Goal: Check status: Check status

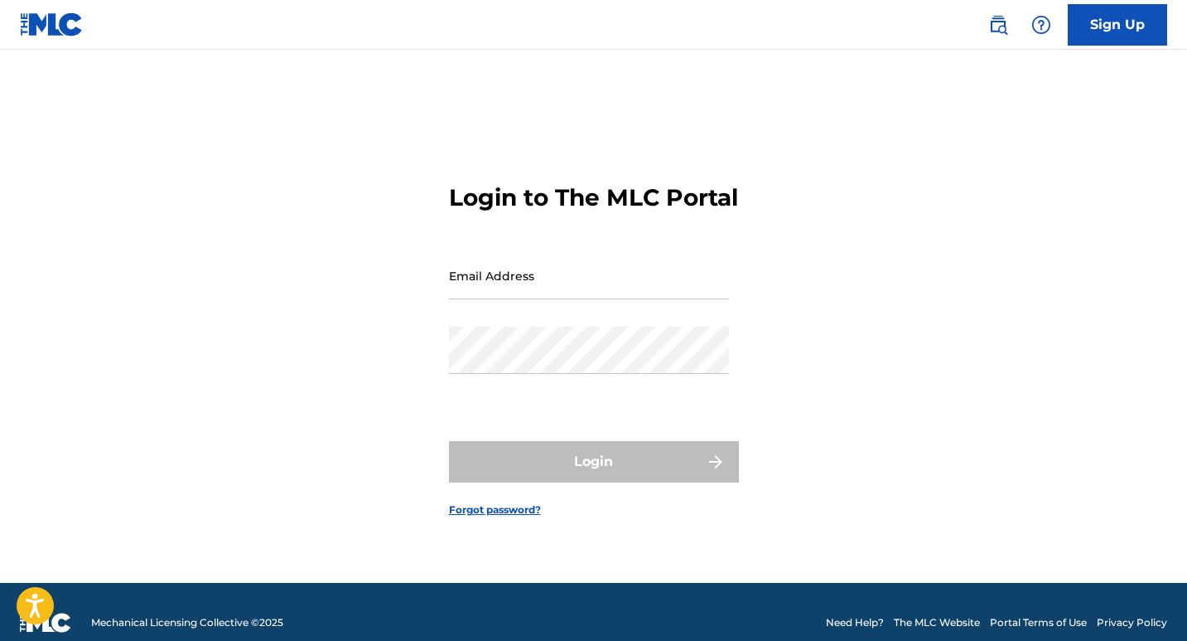
click at [631, 298] on input "Email Address" at bounding box center [589, 275] width 280 height 47
click at [628, 392] on div "Password" at bounding box center [589, 363] width 280 height 75
type input "[EMAIL_ADDRESS][DOMAIN_NAME]"
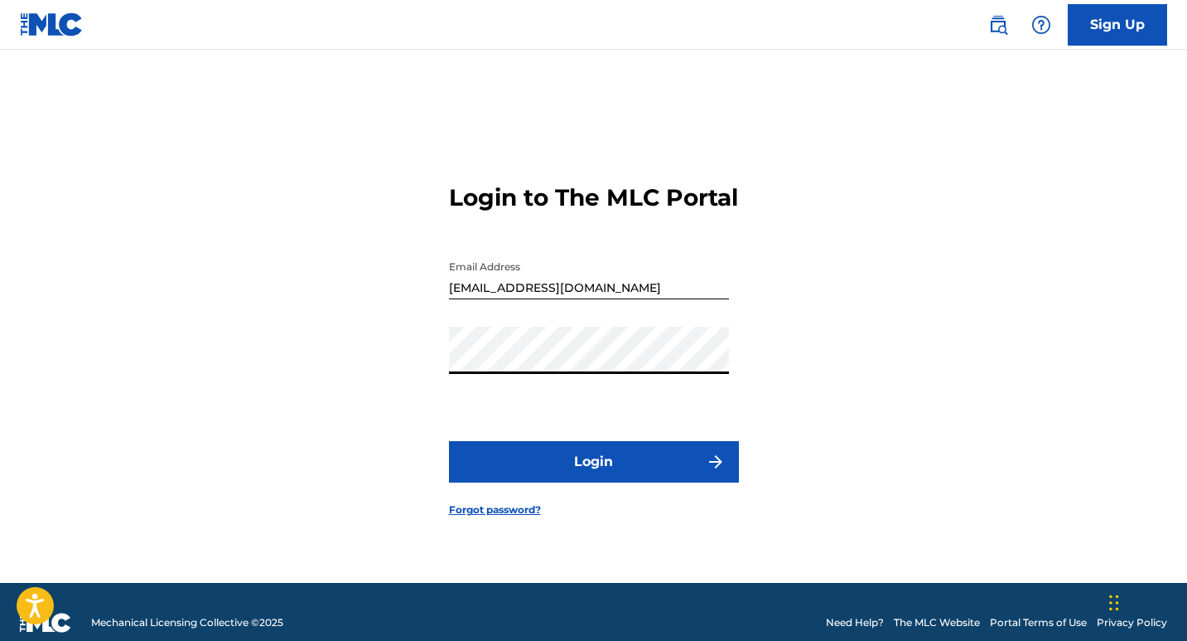
click at [626, 472] on button "Login" at bounding box center [594, 461] width 290 height 41
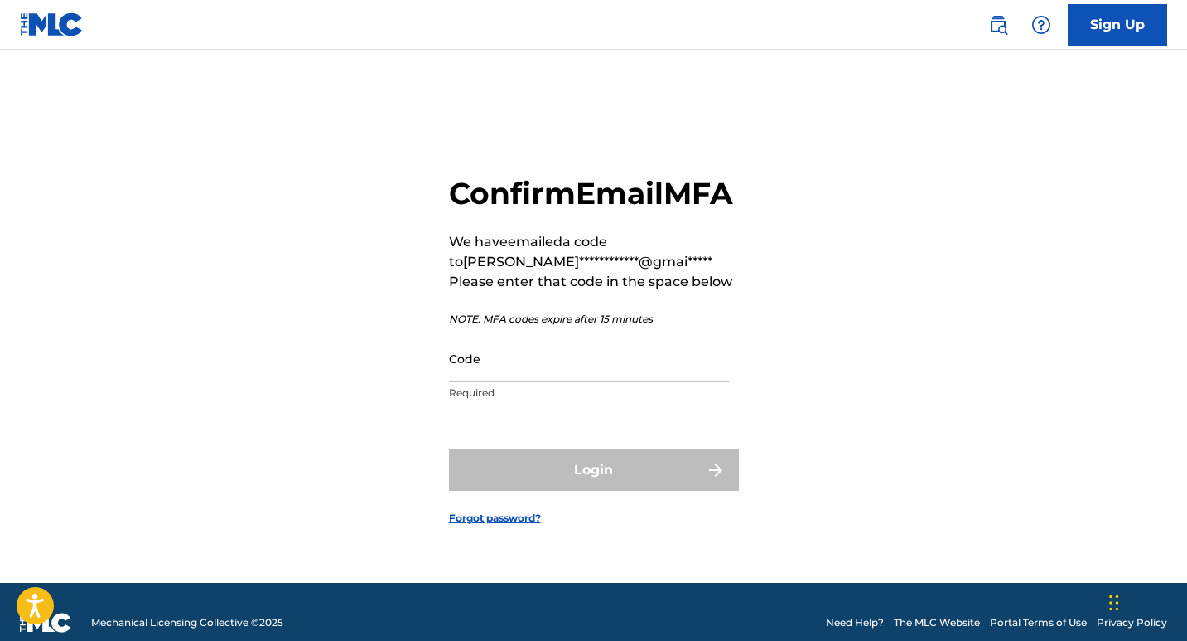
click at [618, 382] on input "Code" at bounding box center [589, 358] width 280 height 47
click at [588, 382] on input "Code" at bounding box center [589, 358] width 280 height 47
click at [467, 382] on input "5323" at bounding box center [589, 358] width 280 height 47
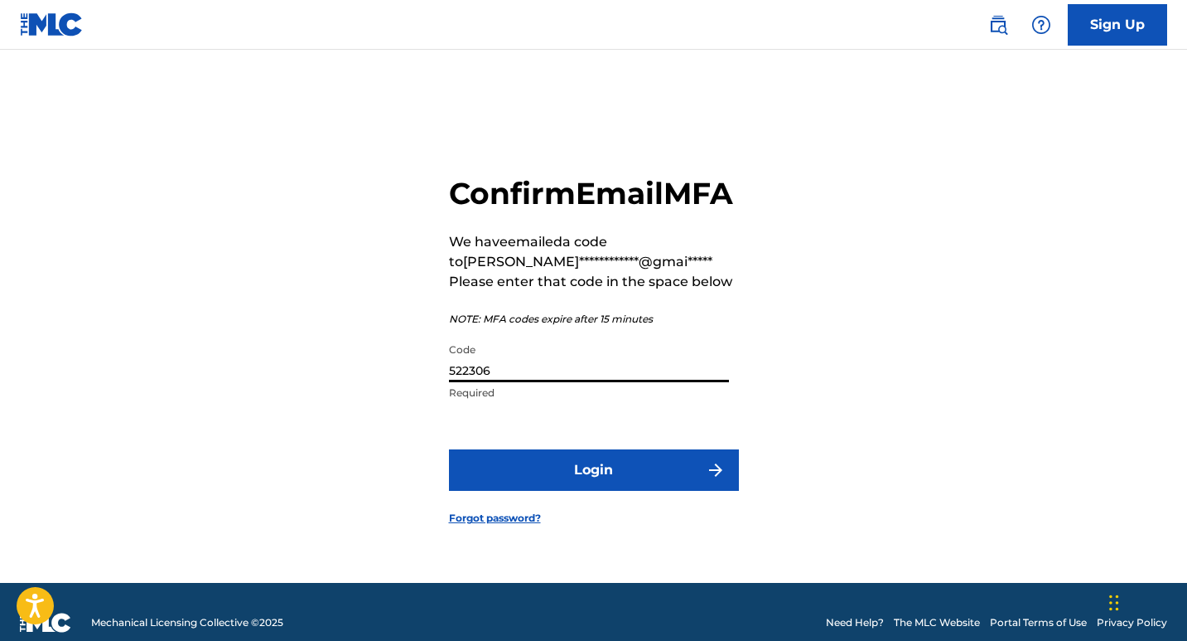
type input "522306"
click at [590, 491] on button "Login" at bounding box center [594, 469] width 290 height 41
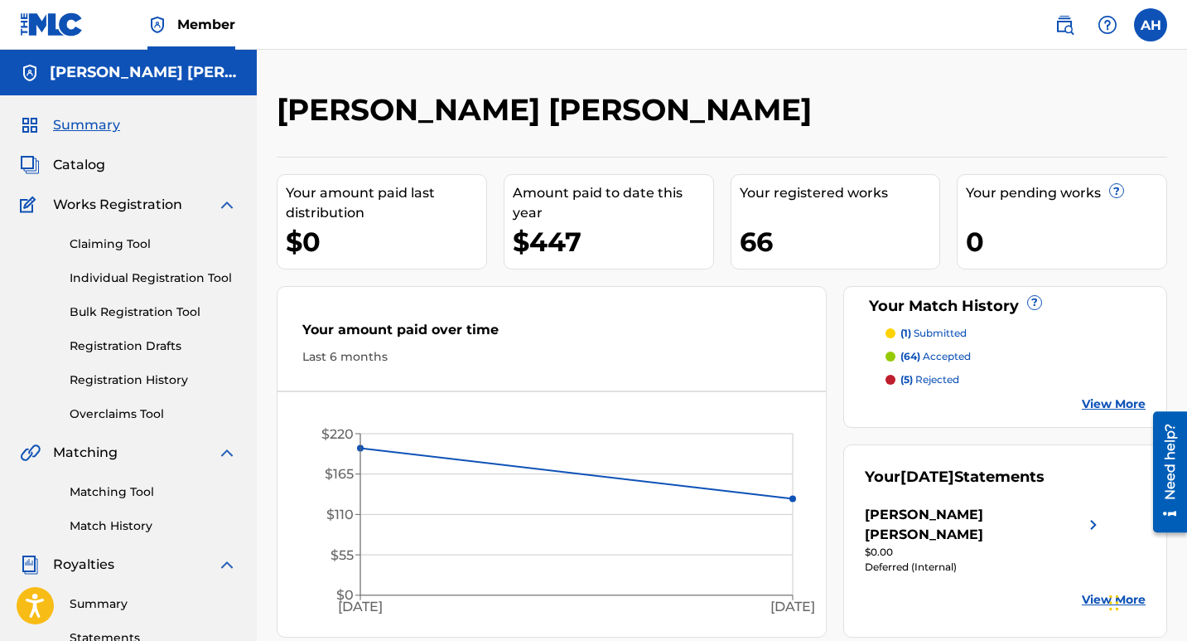
click at [938, 378] on p "(5) rejected" at bounding box center [930, 379] width 59 height 15
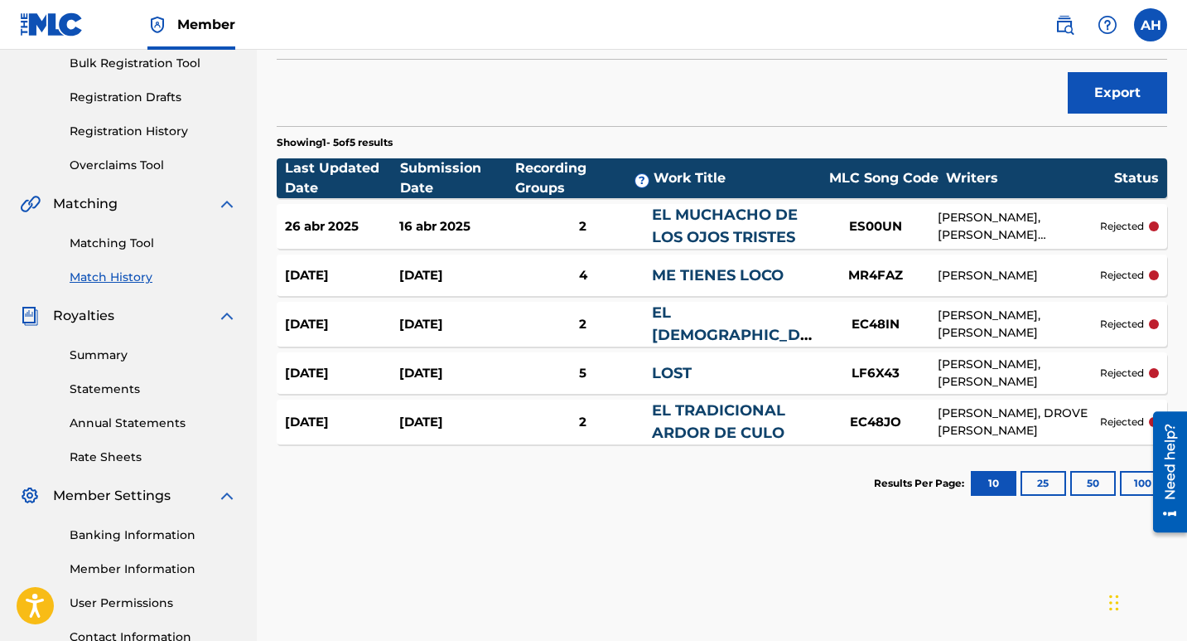
scroll to position [83, 0]
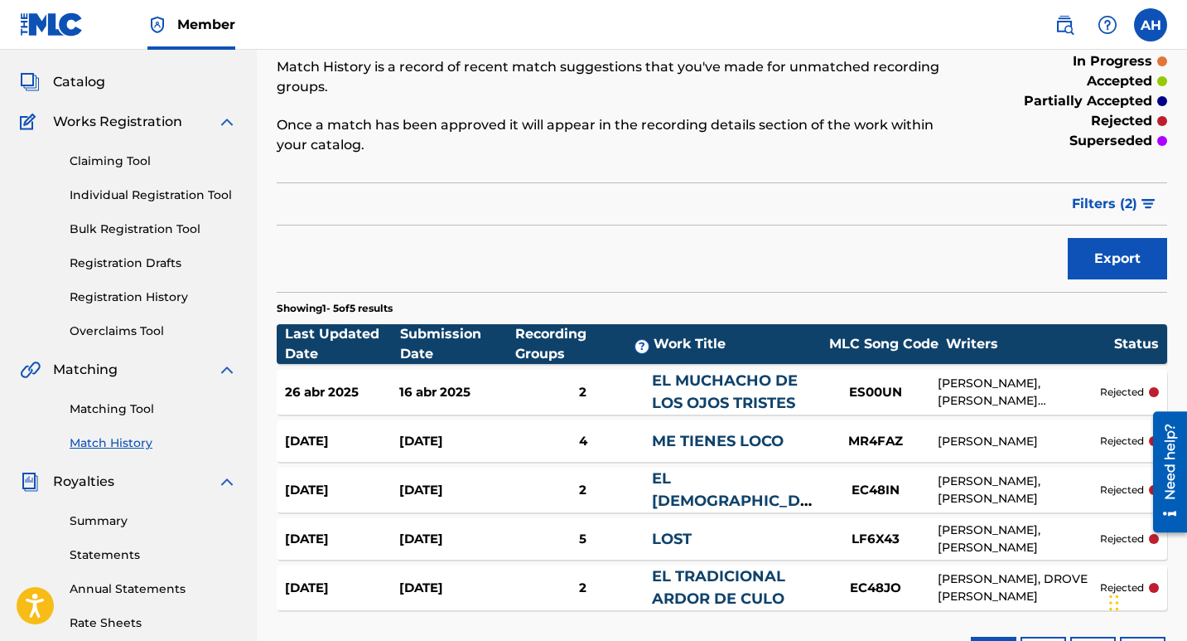
click at [175, 290] on link "Registration History" at bounding box center [153, 296] width 167 height 17
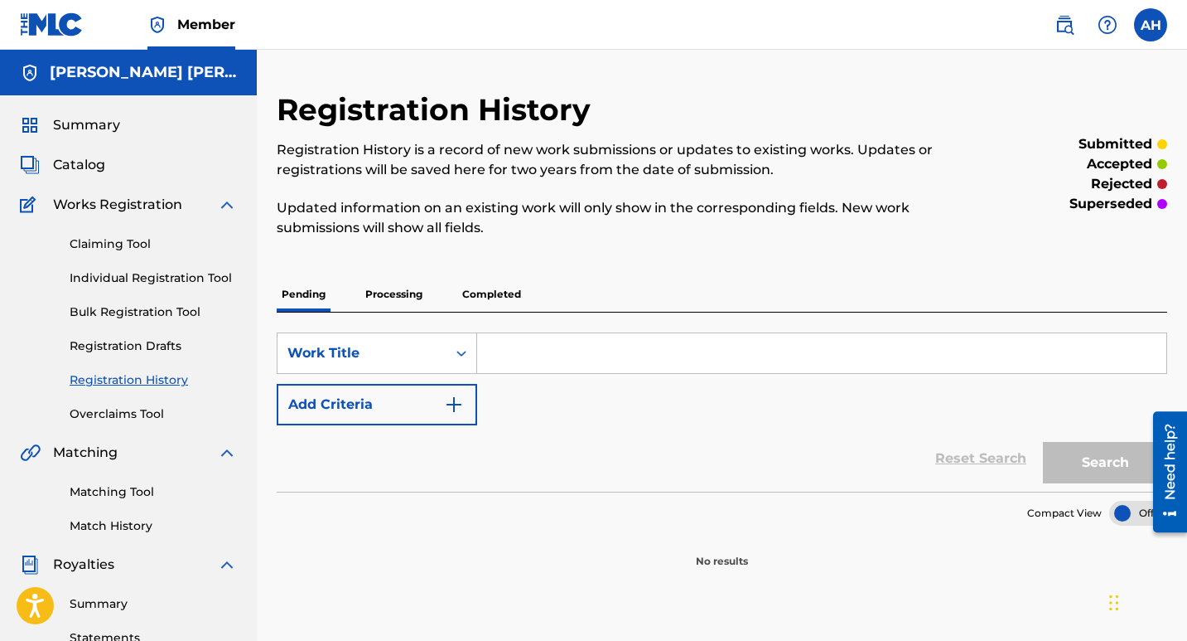
click at [414, 305] on p "Processing" at bounding box center [393, 294] width 67 height 35
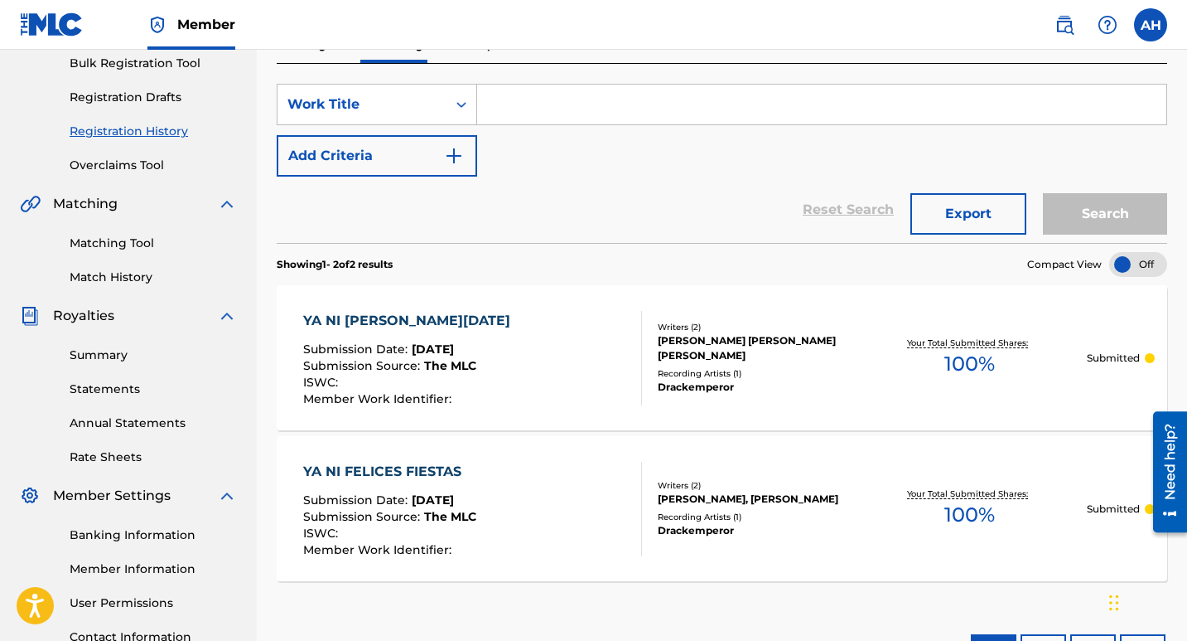
scroll to position [331, 0]
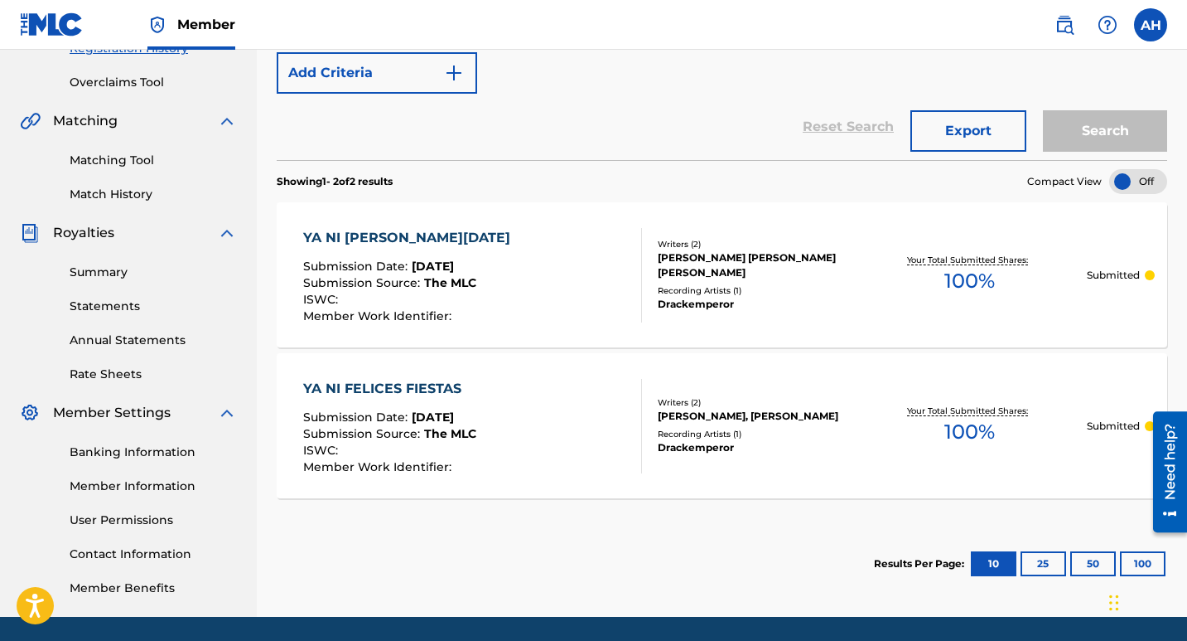
click at [651, 587] on section "Results Per Page: 10 25 50 100" at bounding box center [722, 564] width 891 height 78
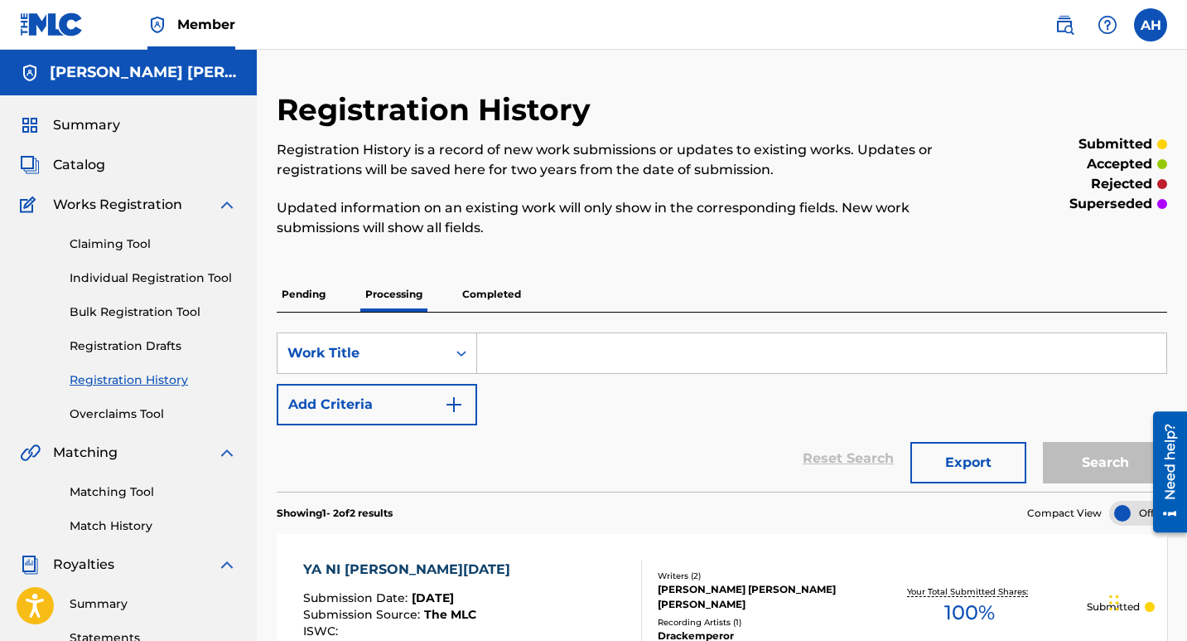
click at [86, 174] on span "Catalog" at bounding box center [79, 165] width 52 height 20
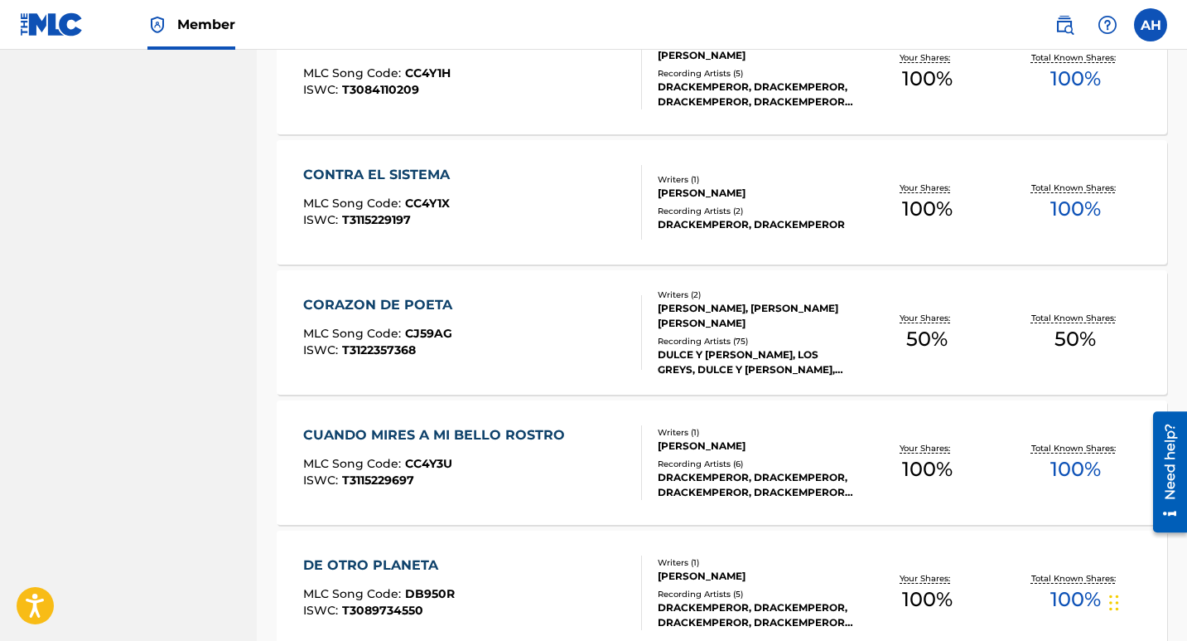
scroll to position [1256, 0]
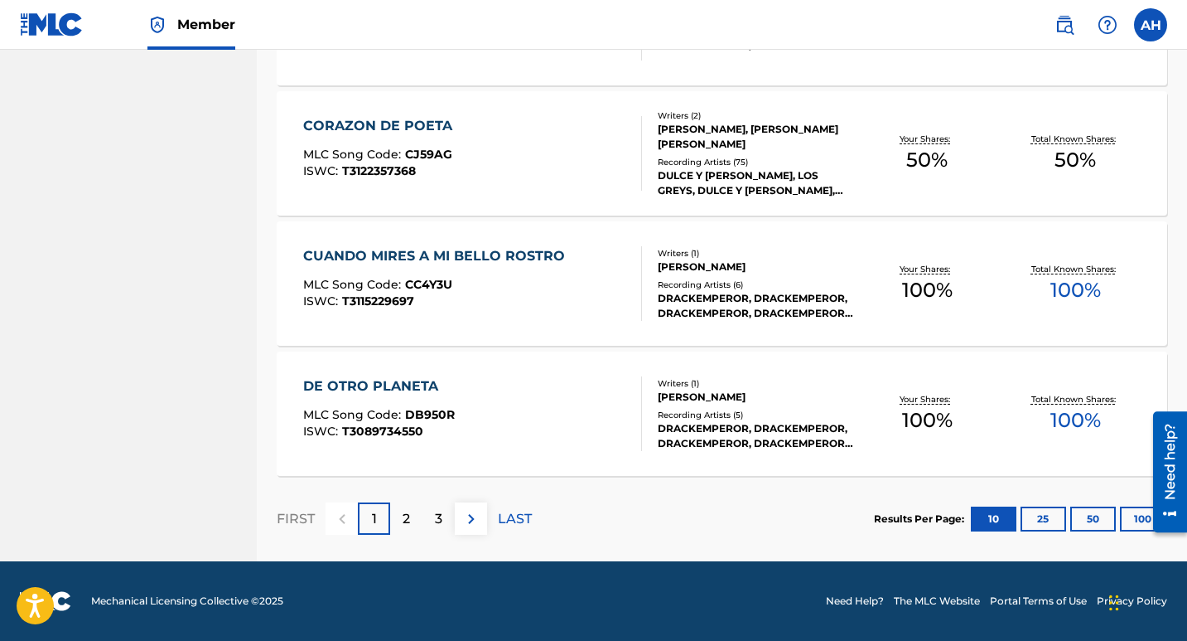
click at [1139, 524] on button "100" at bounding box center [1143, 518] width 46 height 25
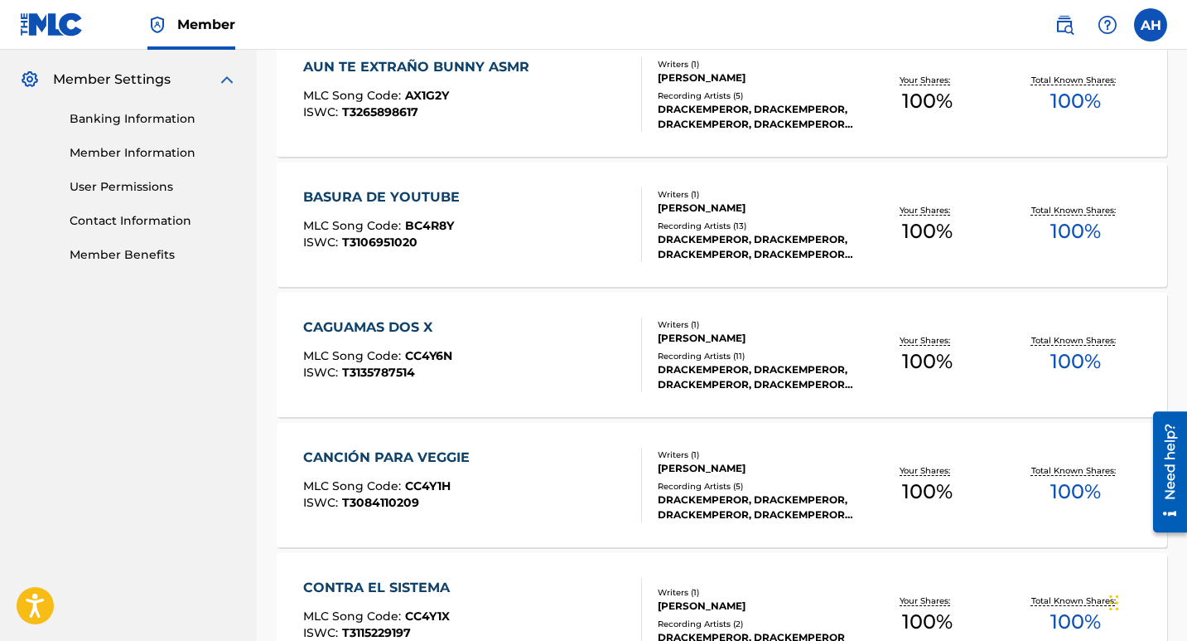
scroll to position [0, 0]
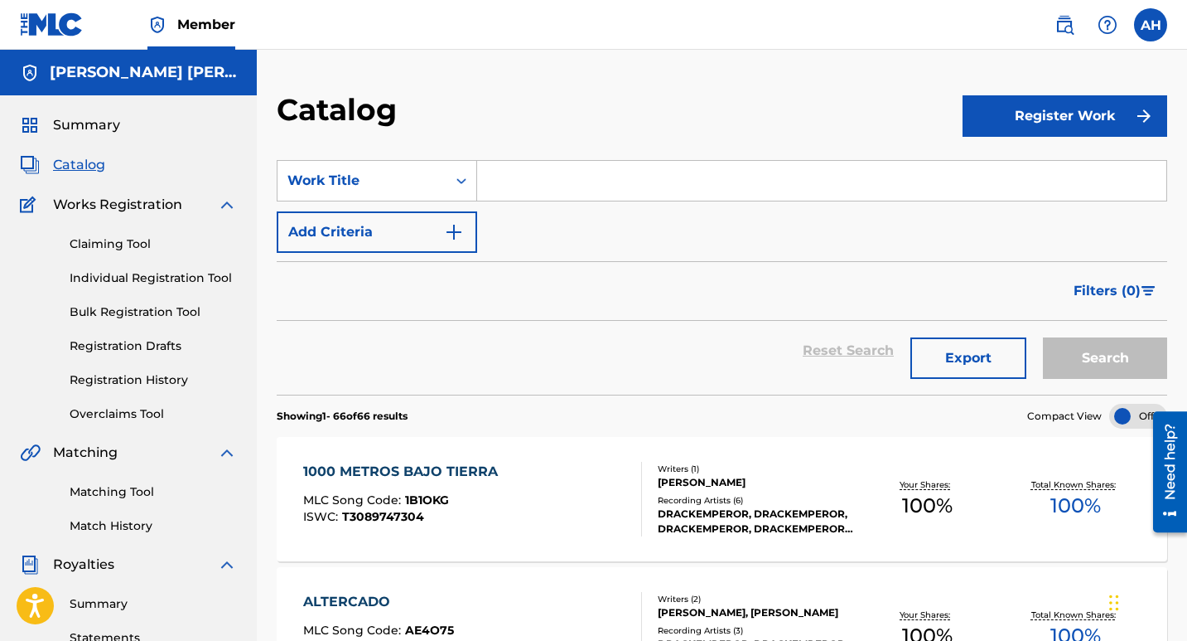
click at [94, 131] on span "Summary" at bounding box center [86, 125] width 67 height 20
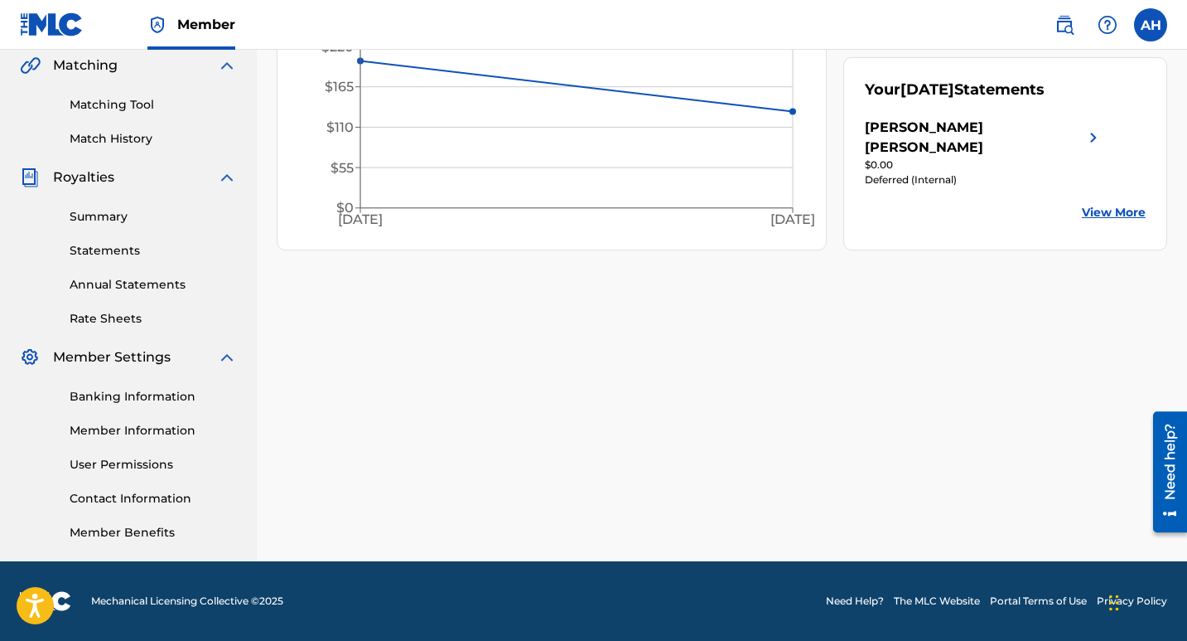
scroll to position [138, 0]
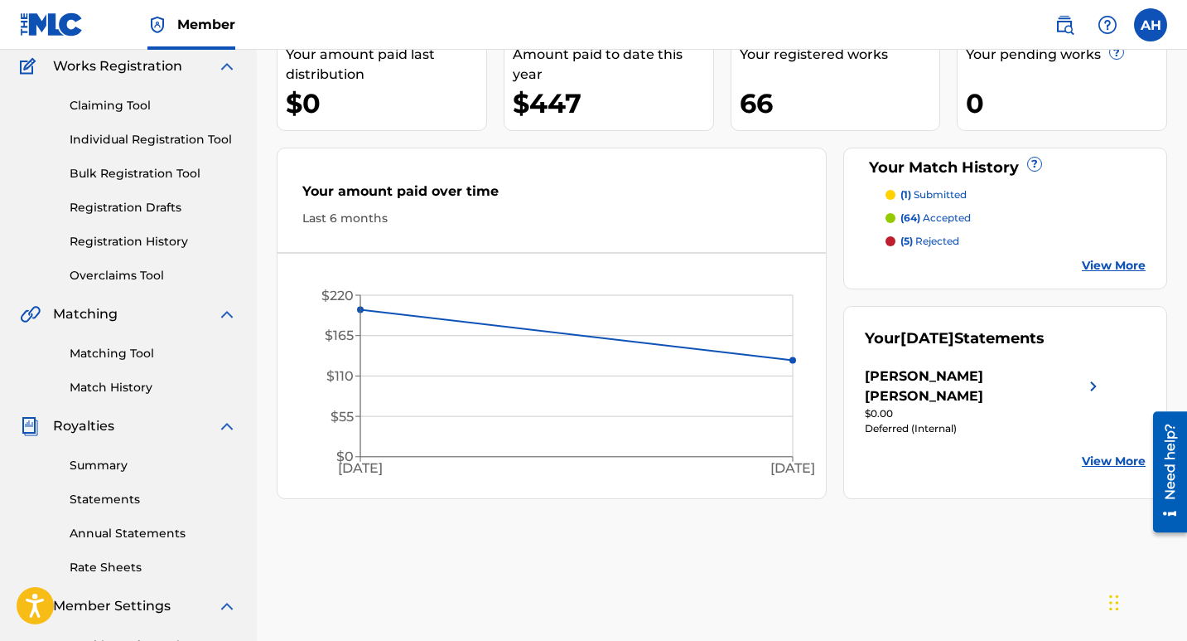
click at [129, 467] on link "Summary" at bounding box center [153, 465] width 167 height 17
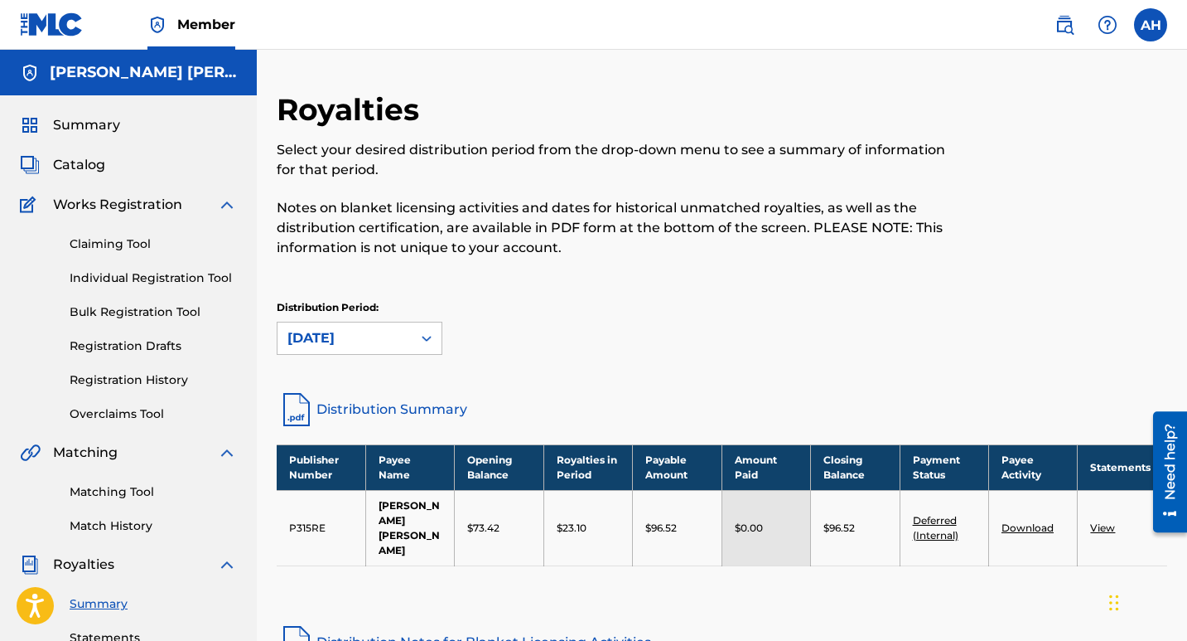
click at [820, 268] on div "Royalties Select your desired distribution period from the drop-down menu to se…" at bounding box center [620, 184] width 686 height 186
click at [873, 117] on div "Royalties Select your desired distribution period from the drop-down menu to se…" at bounding box center [620, 184] width 686 height 186
click at [1164, 17] on label at bounding box center [1150, 24] width 33 height 33
click at [1151, 25] on input "AH [PERSON_NAME] [PERSON_NAME] [EMAIL_ADDRESS][DOMAIN_NAME] Notification Prefer…" at bounding box center [1151, 25] width 0 height 0
click at [1007, 231] on p "Log out" at bounding box center [990, 234] width 39 height 15
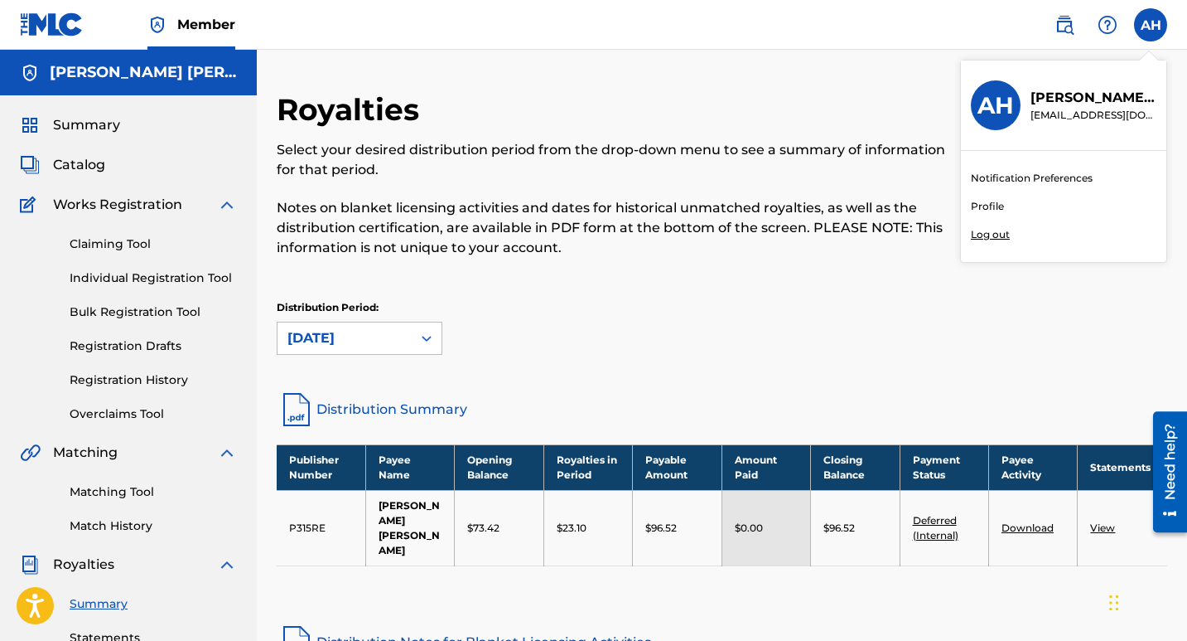
click at [1151, 25] on input "AH [PERSON_NAME] [PERSON_NAME] [EMAIL_ADDRESS][DOMAIN_NAME] Notification Prefer…" at bounding box center [1151, 25] width 0 height 0
